Goal: Information Seeking & Learning: Learn about a topic

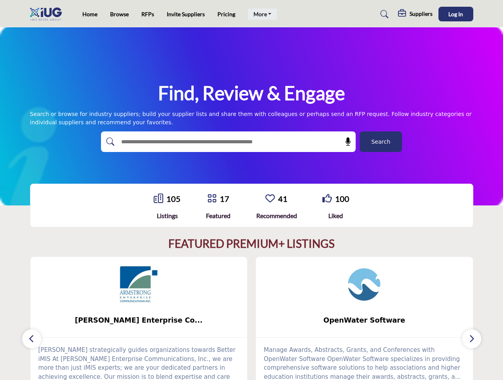
click at [261, 14] on link "More" at bounding box center [262, 14] width 29 height 11
click at [456, 14] on span "Log In" at bounding box center [455, 14] width 15 height 7
click at [345, 142] on icon at bounding box center [348, 142] width 8 height 8
click at [252, 318] on div "OpenWater Software ... View More 1 1" at bounding box center [365, 335] width 226 height 157
type input "**********"
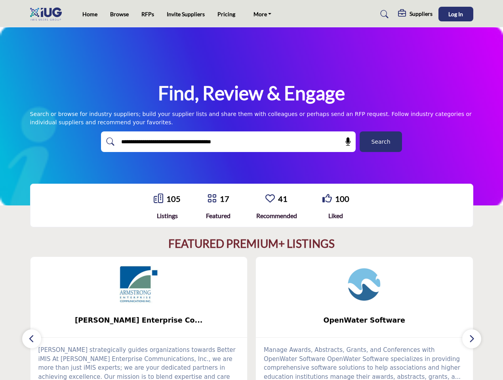
click at [139, 320] on span "[PERSON_NAME] Enterprise Co..." at bounding box center [138, 320] width 193 height 10
click at [364, 320] on span "OpenWater Software" at bounding box center [364, 320] width 193 height 10
click at [32, 339] on icon "button" at bounding box center [32, 339] width 6 height 10
click at [472, 339] on icon "button" at bounding box center [472, 339] width 6 height 10
